Goal: Information Seeking & Learning: Learn about a topic

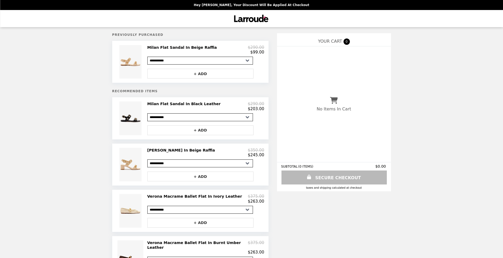
select select "**********"
click at [134, 68] on img at bounding box center [131, 62] width 24 height 34
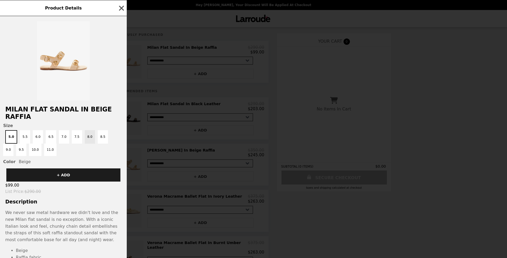
click at [85, 134] on button "8.0" at bounding box center [90, 136] width 10 height 13
click at [120, 6] on icon "button" at bounding box center [121, 8] width 8 height 8
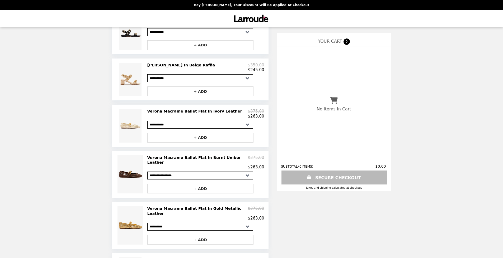
scroll to position [132, 0]
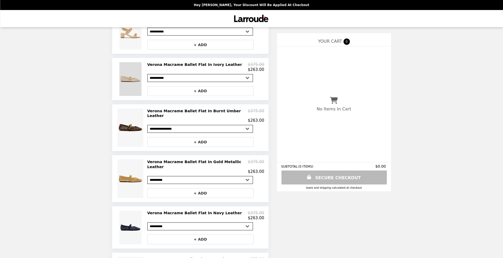
click at [134, 83] on img at bounding box center [131, 79] width 24 height 34
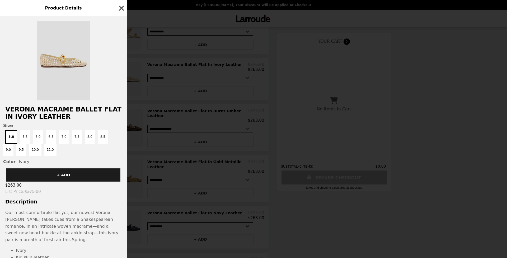
click at [58, 60] on img at bounding box center [63, 60] width 53 height 79
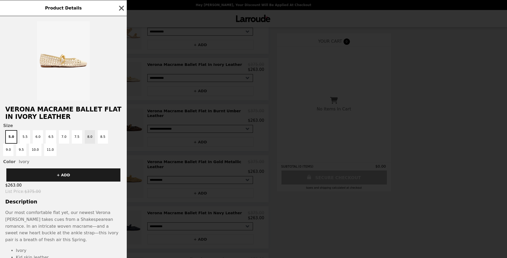
click at [85, 143] on button "8.0" at bounding box center [90, 136] width 10 height 13
click at [119, 7] on icon "button" at bounding box center [121, 8] width 8 height 8
